Goal: Navigation & Orientation: Find specific page/section

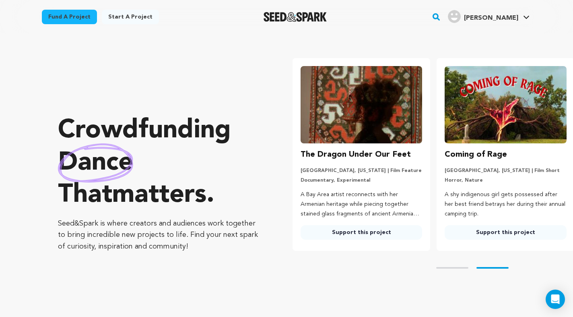
click at [368, 128] on img at bounding box center [361, 104] width 122 height 77
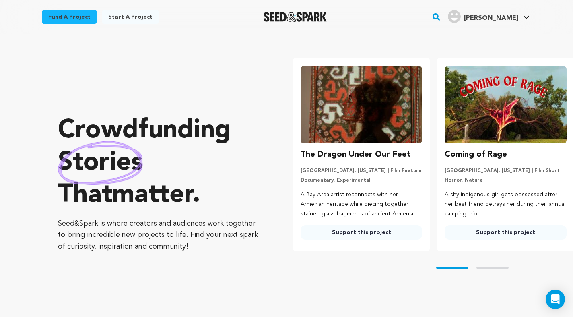
click at [368, 117] on img at bounding box center [361, 104] width 122 height 77
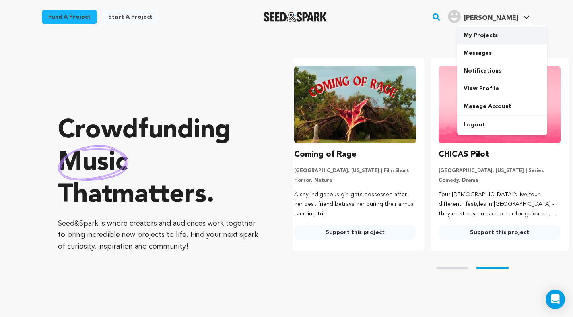
click at [489, 32] on link "My Projects" at bounding box center [502, 36] width 90 height 18
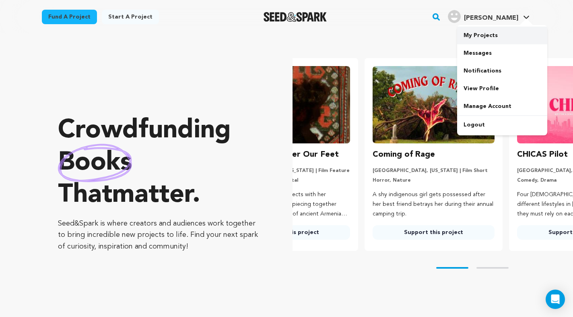
scroll to position [0, 16]
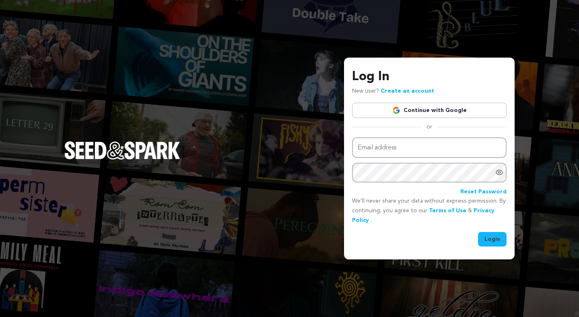
click at [388, 113] on link "Continue with Google" at bounding box center [429, 110] width 154 height 15
